Goal: Transaction & Acquisition: Purchase product/service

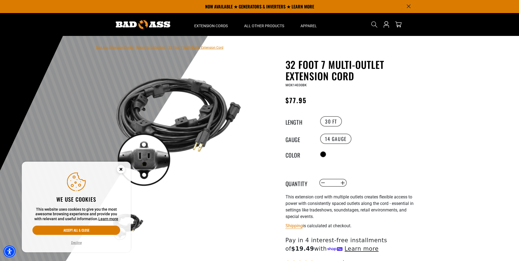
scroll to position [55, 0]
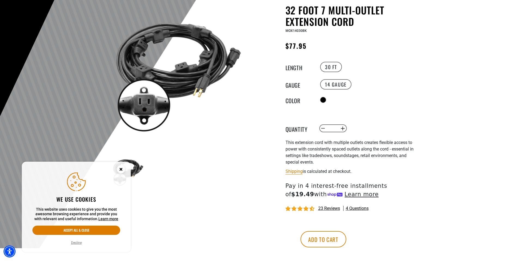
click at [121, 170] on icon "Close this option" at bounding box center [121, 169] width 2 height 2
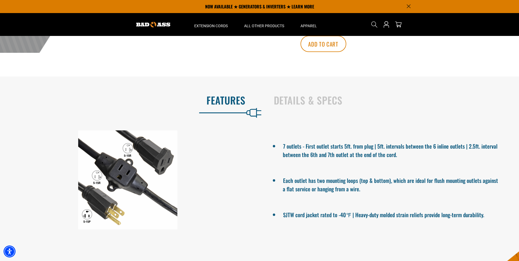
scroll to position [245, 0]
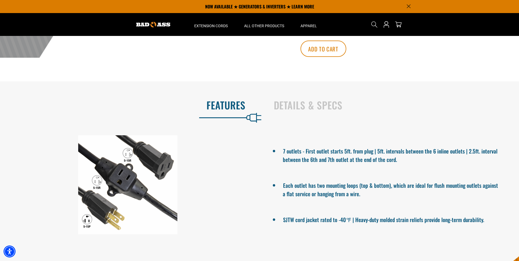
drag, startPoint x: 118, startPoint y: 175, endPoint x: 251, endPoint y: 161, distance: 133.8
click at [252, 161] on div at bounding box center [128, 184] width 256 height 99
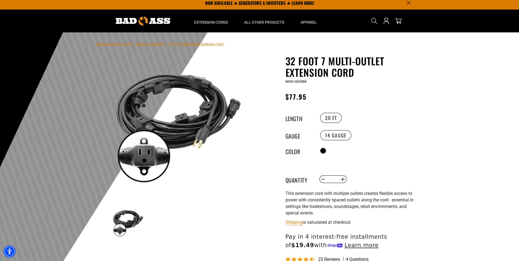
scroll to position [0, 0]
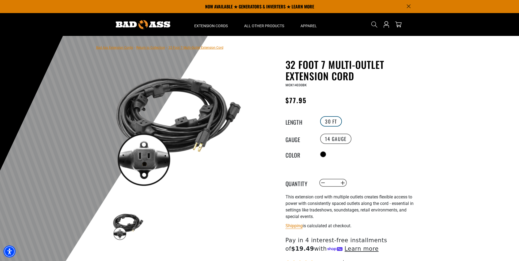
click at [332, 120] on label "30 FT" at bounding box center [331, 121] width 22 height 10
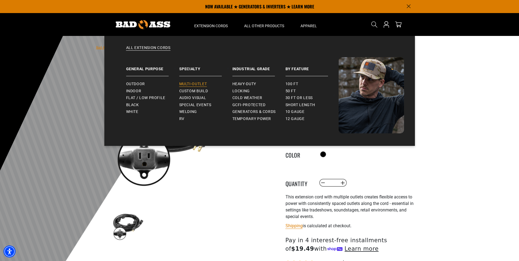
click at [198, 83] on span "Multi-Outlet" at bounding box center [193, 84] width 28 height 5
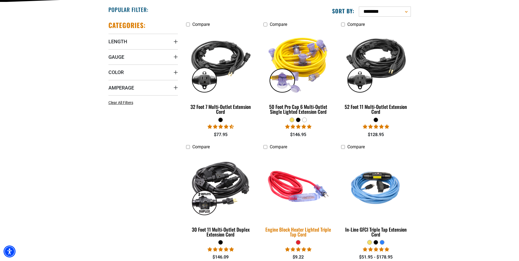
scroll to position [136, 0]
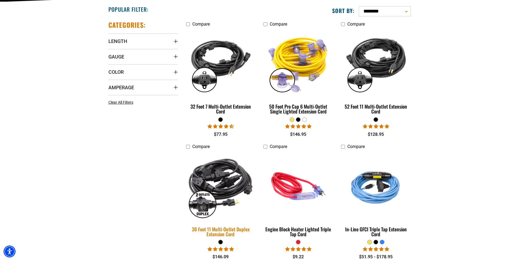
click at [218, 182] on img at bounding box center [221, 187] width 76 height 70
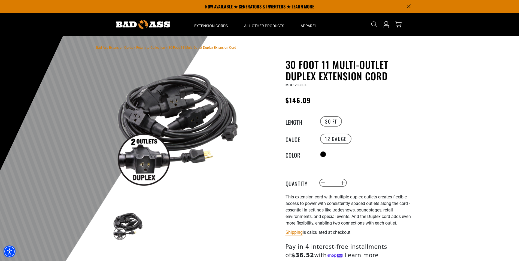
click at [350, 77] on h1 "30 Foot 11 Multi-Outlet Duplex Extension Cord" at bounding box center [353, 70] width 134 height 23
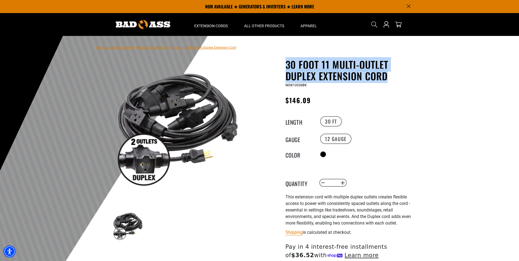
drag, startPoint x: 390, startPoint y: 77, endPoint x: 286, endPoint y: 70, distance: 104.1
click at [286, 70] on h1 "30 Foot 11 Multi-Outlet Duplex Extension Cord" at bounding box center [353, 70] width 134 height 23
